Goal: Task Accomplishment & Management: Manage account settings

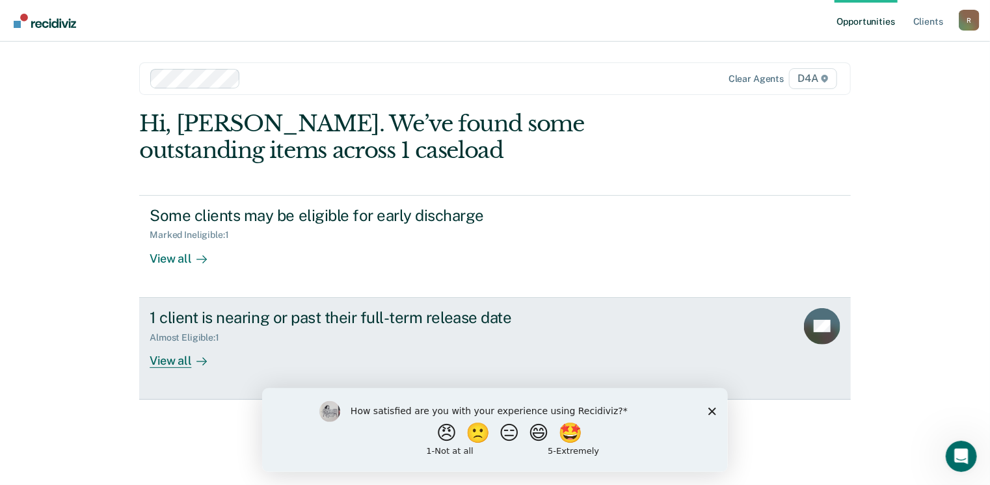
click at [180, 357] on div "View all" at bounding box center [186, 355] width 73 height 25
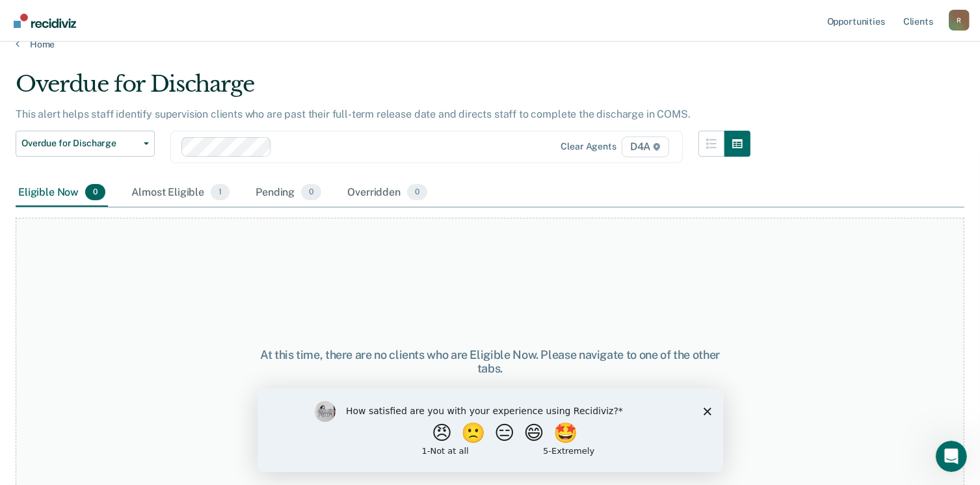
scroll to position [38, 0]
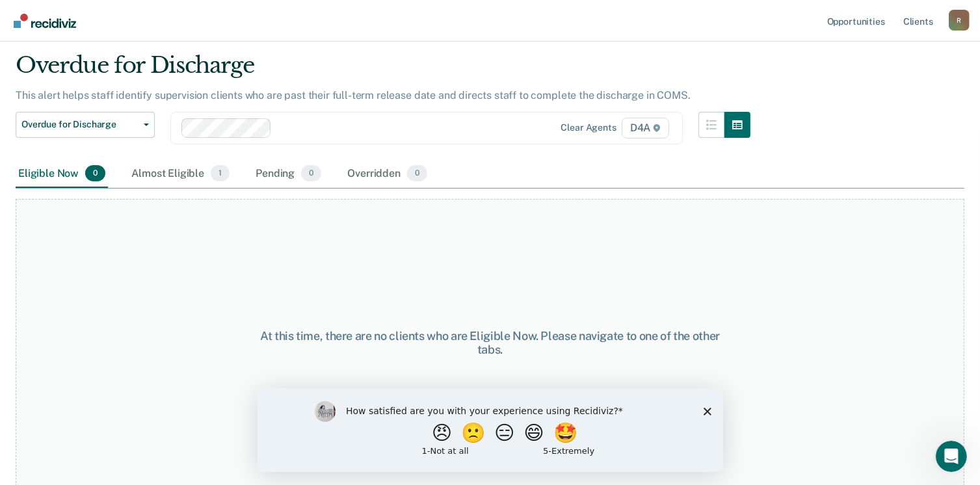
drag, startPoint x: 708, startPoint y: 411, endPoint x: 708, endPoint y: 390, distance: 21.5
click at [708, 410] on icon "Close survey" at bounding box center [707, 411] width 8 height 8
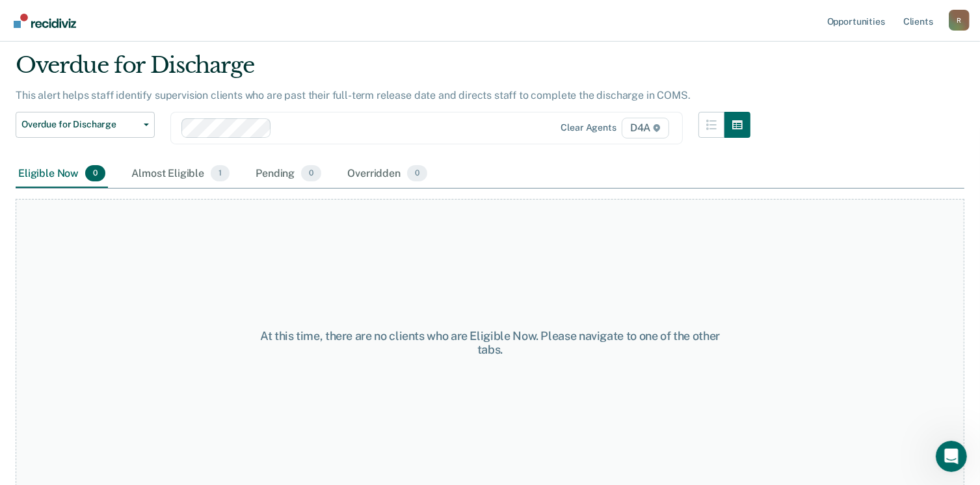
click at [174, 176] on div "Almost Eligible 1" at bounding box center [180, 174] width 103 height 29
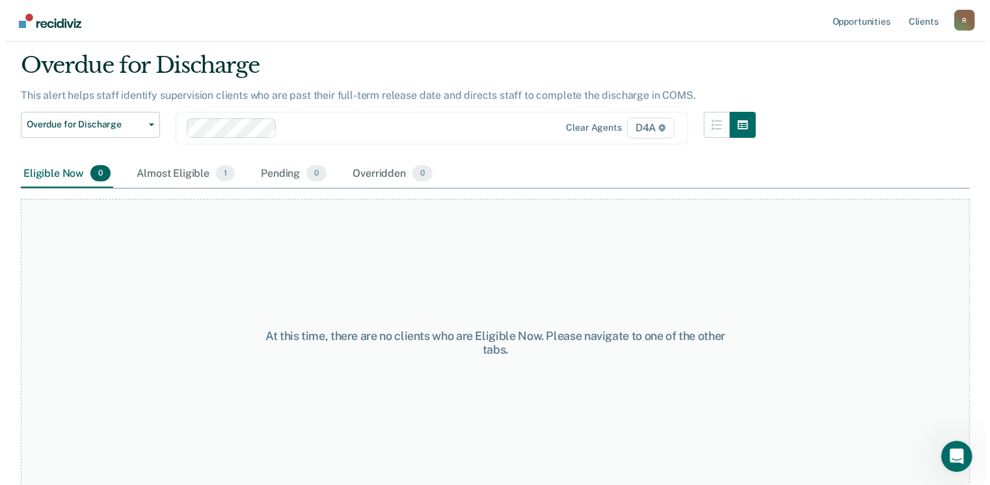
scroll to position [0, 0]
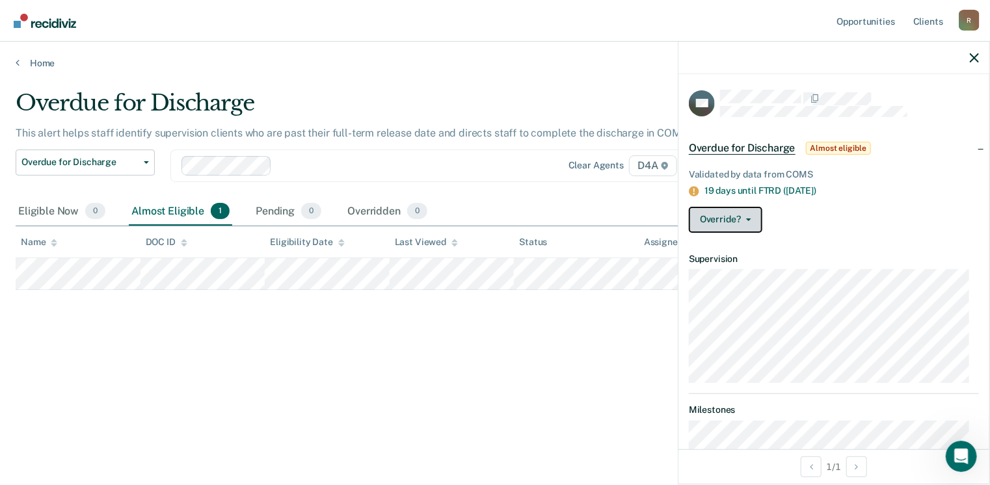
click at [751, 219] on button "Override?" at bounding box center [725, 220] width 73 height 26
click at [876, 226] on div "Override? [PERSON_NAME] Mark Overridden" at bounding box center [834, 220] width 290 height 26
click at [974, 58] on icon "button" at bounding box center [974, 57] width 9 height 9
click at [749, 219] on button "Override?" at bounding box center [725, 220] width 73 height 26
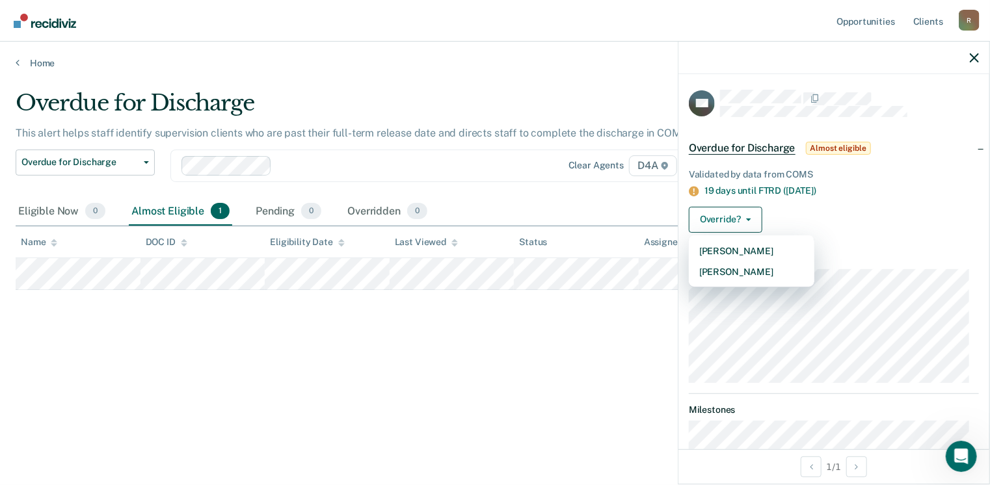
click at [577, 339] on div "Overdue for Discharge This alert helps staff identify supervision clients who a…" at bounding box center [495, 239] width 959 height 298
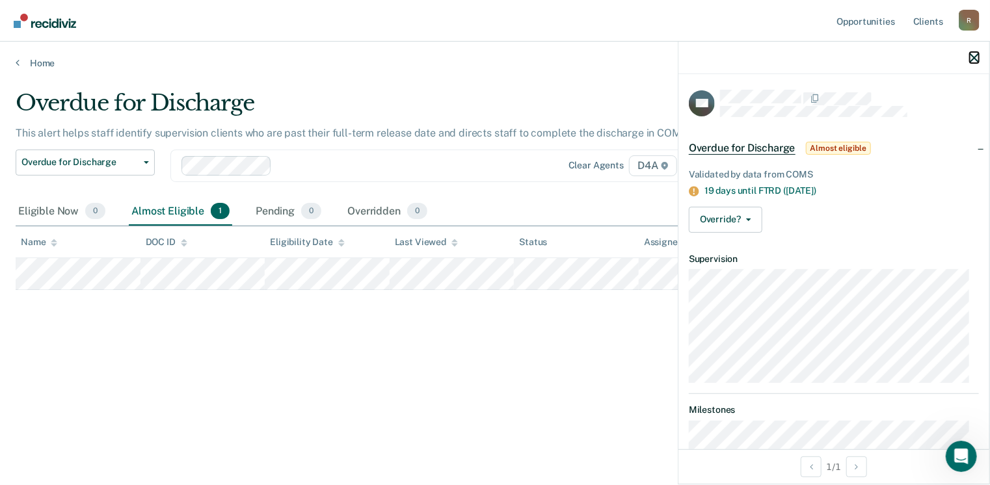
click at [975, 56] on icon "button" at bounding box center [974, 57] width 9 height 9
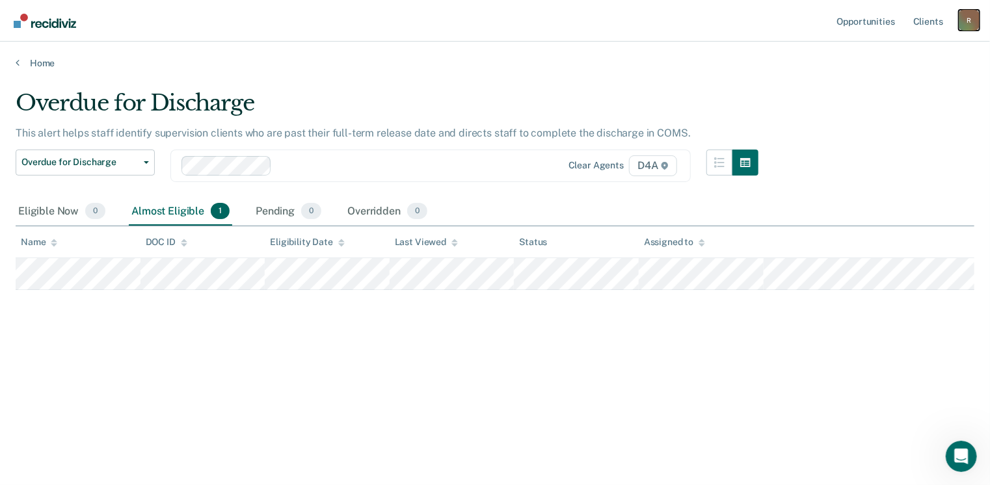
click at [968, 20] on div "R" at bounding box center [969, 20] width 21 height 21
click at [884, 87] on link "Log Out" at bounding box center [916, 85] width 105 height 11
